Goal: Find specific page/section: Find specific page/section

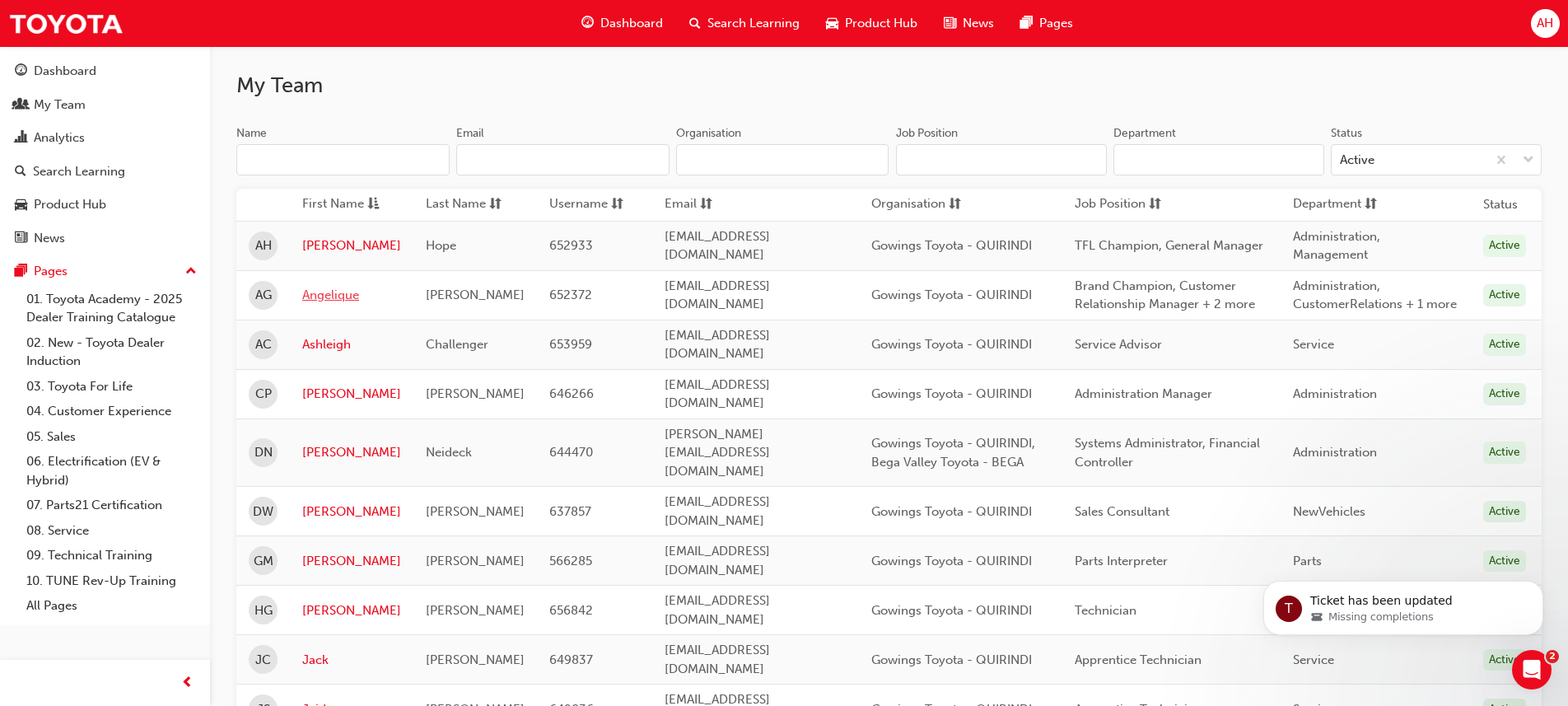
click at [324, 305] on link "Angelique" at bounding box center [351, 295] width 98 height 19
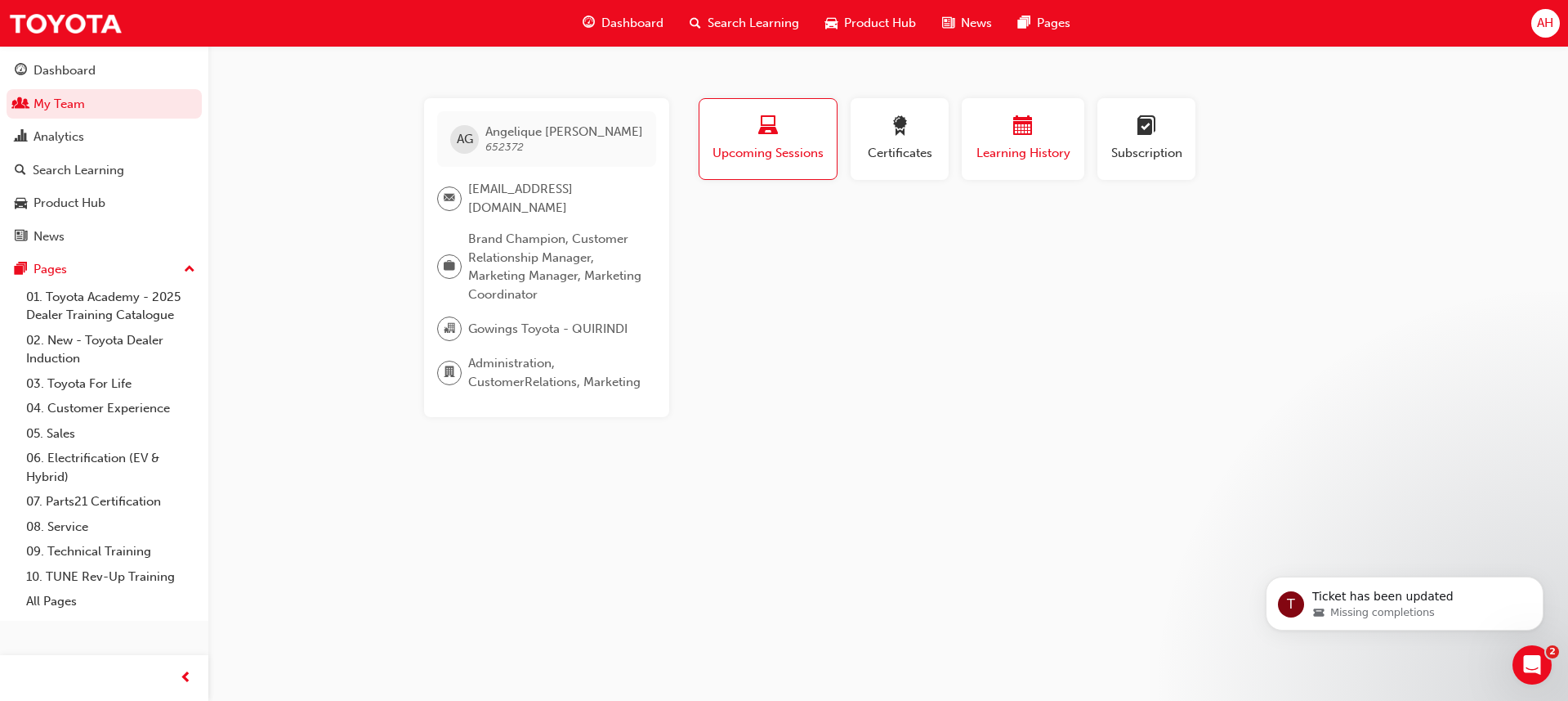
click at [1017, 138] on span "calendar-icon" at bounding box center [1023, 127] width 19 height 22
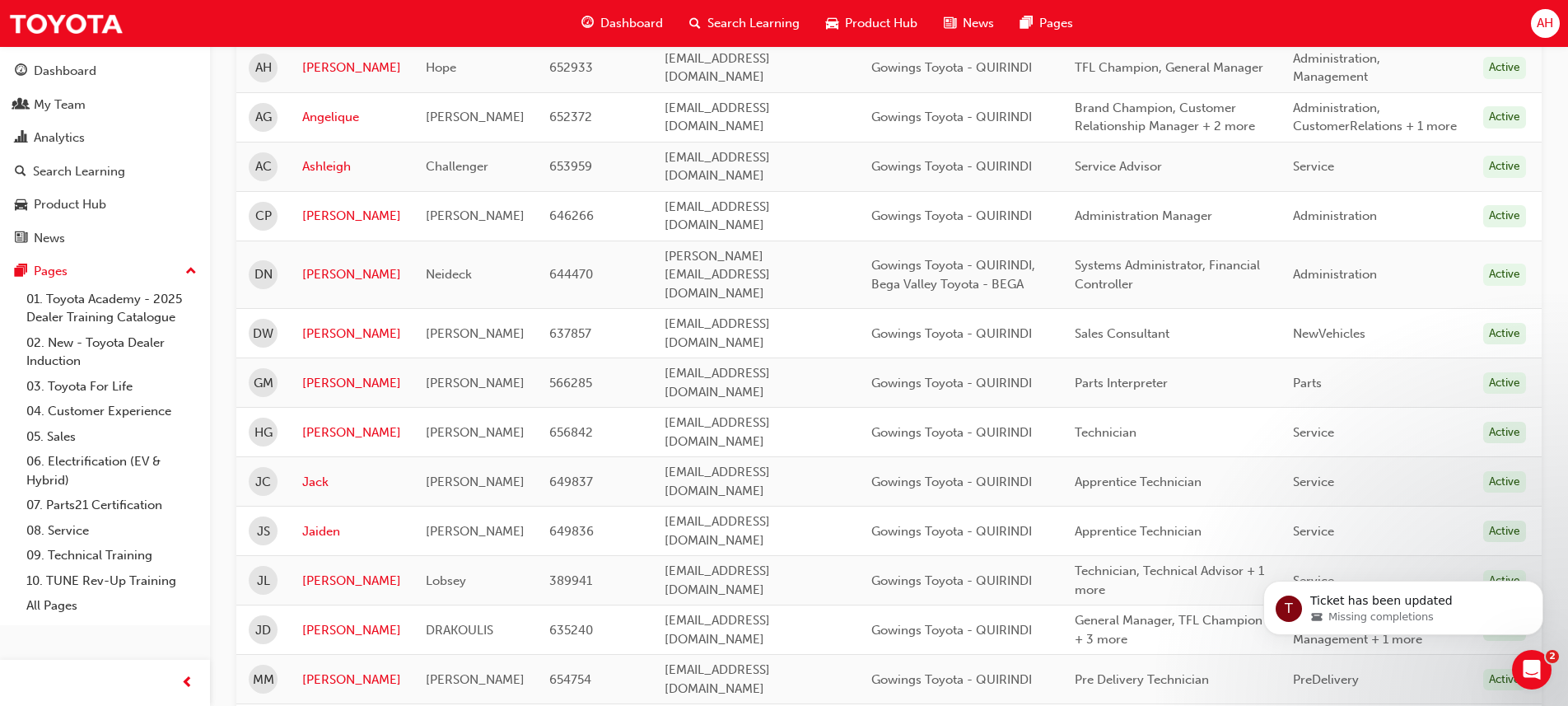
scroll to position [387, 0]
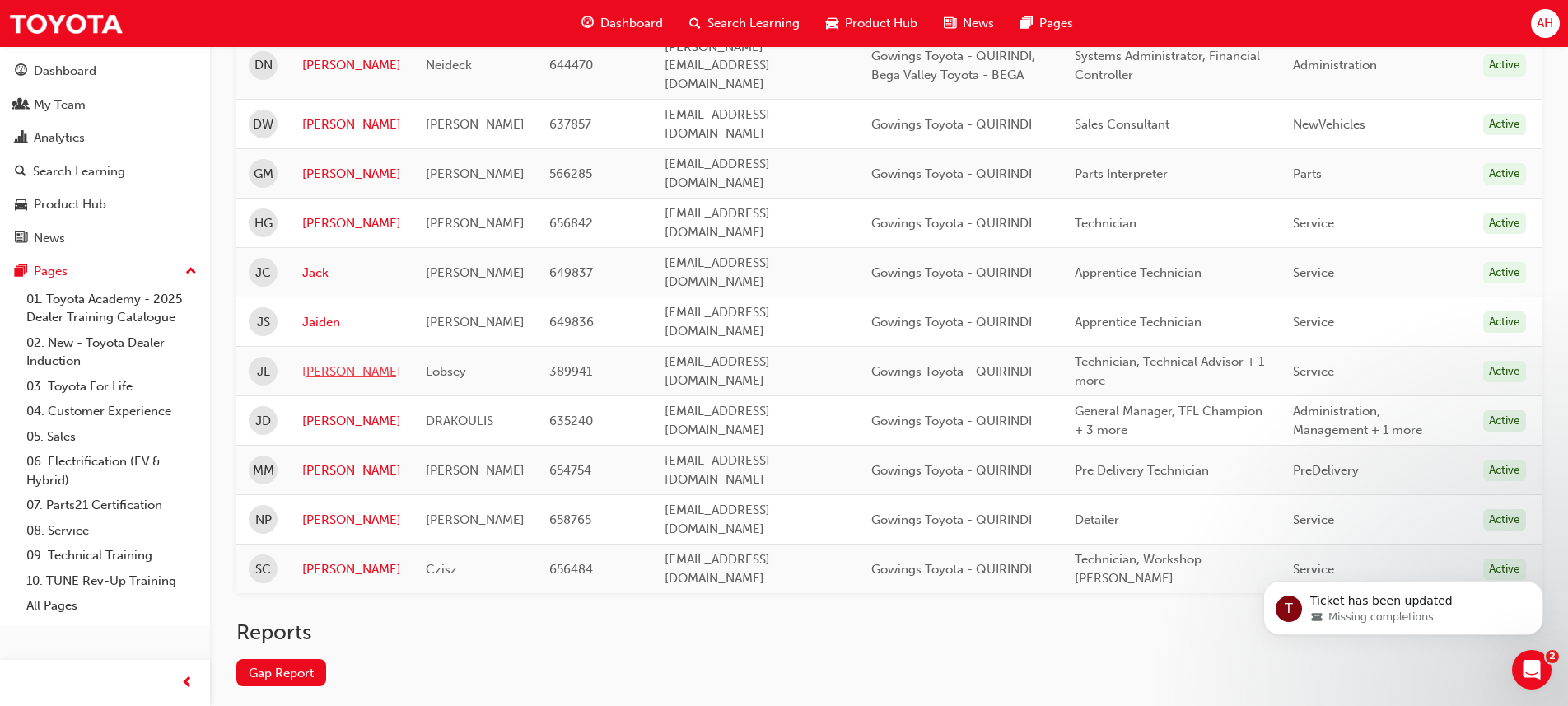
click at [324, 363] on link "[PERSON_NAME]" at bounding box center [351, 372] width 98 height 19
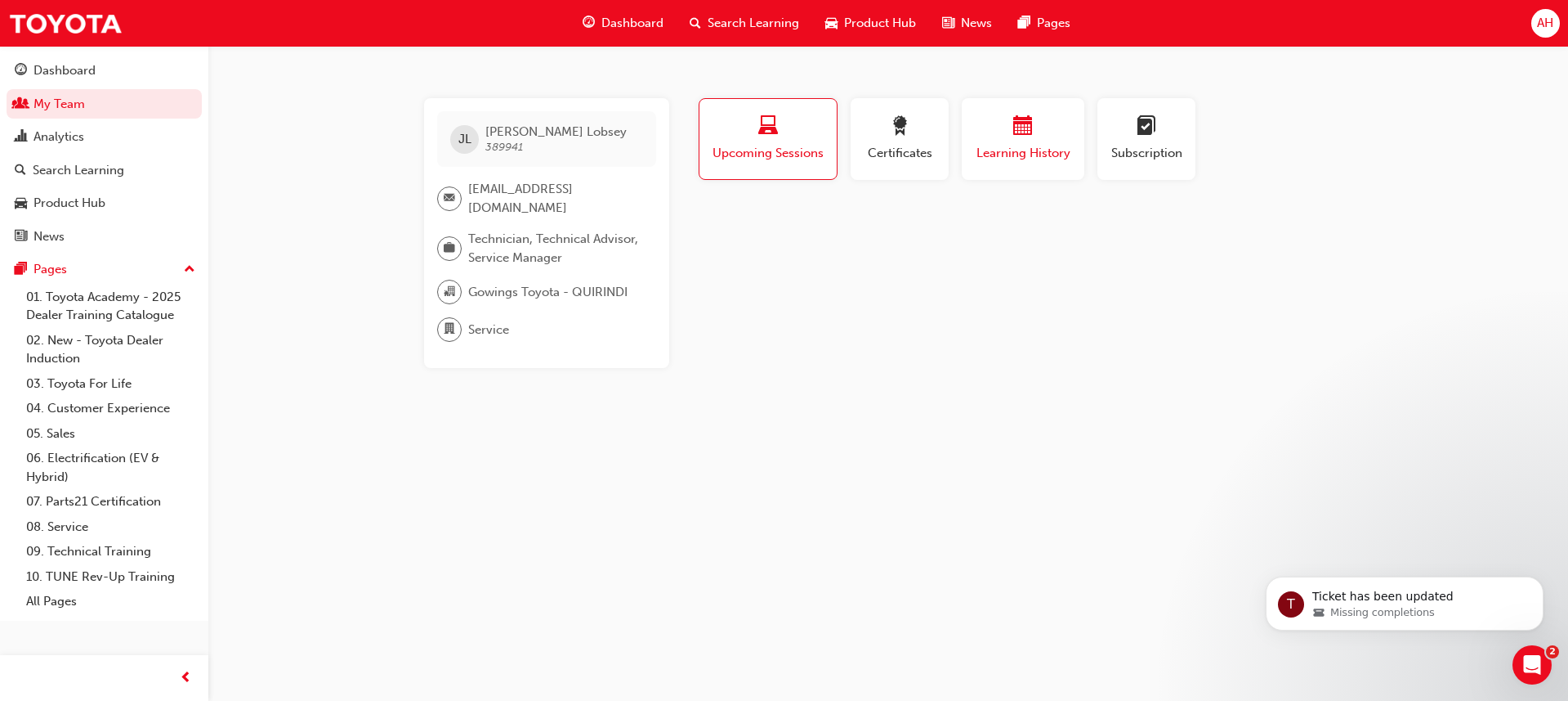
click at [1044, 154] on span "Learning History" at bounding box center [1023, 153] width 98 height 19
